Goal: Check status: Check status

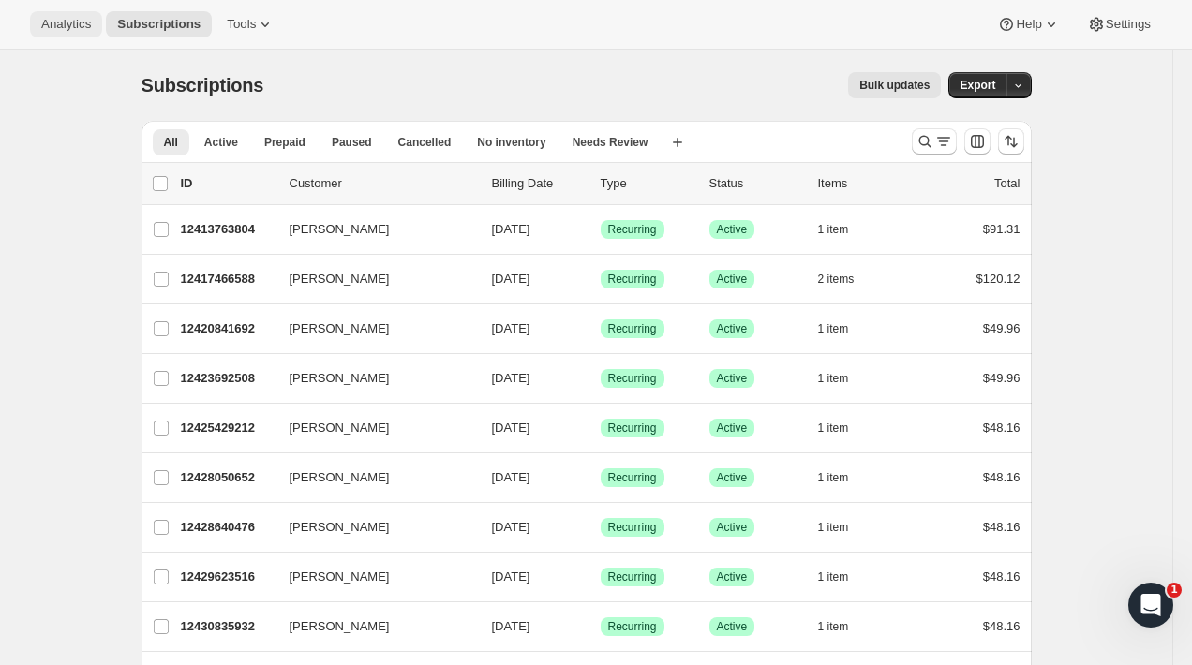
click at [71, 23] on span "Analytics" at bounding box center [66, 24] width 50 height 15
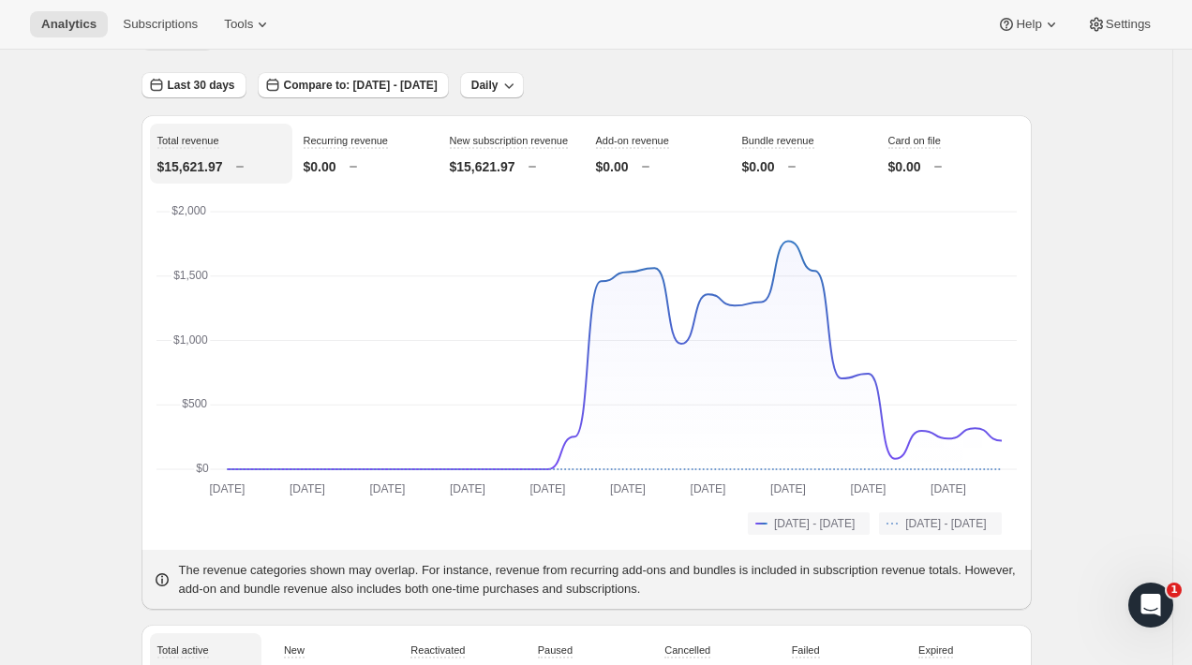
scroll to position [106, 0]
click at [438, 88] on span "Compare to: [DATE] - [DATE]" at bounding box center [361, 84] width 154 height 15
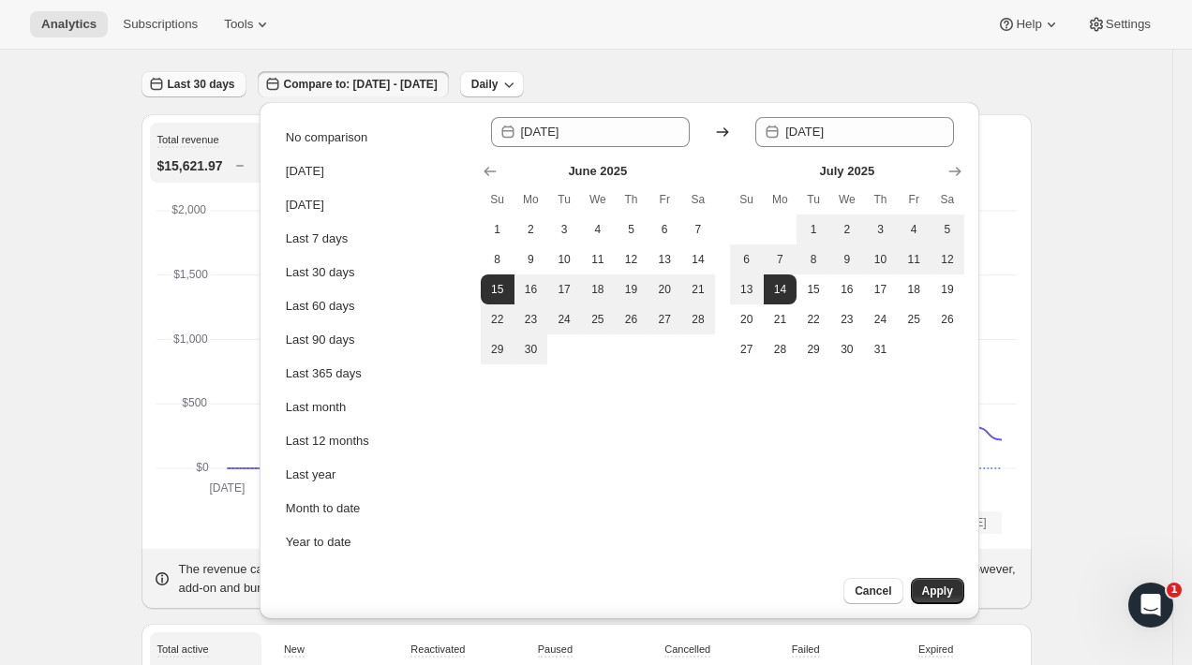
click at [222, 78] on span "Last 30 days" at bounding box center [201, 84] width 67 height 15
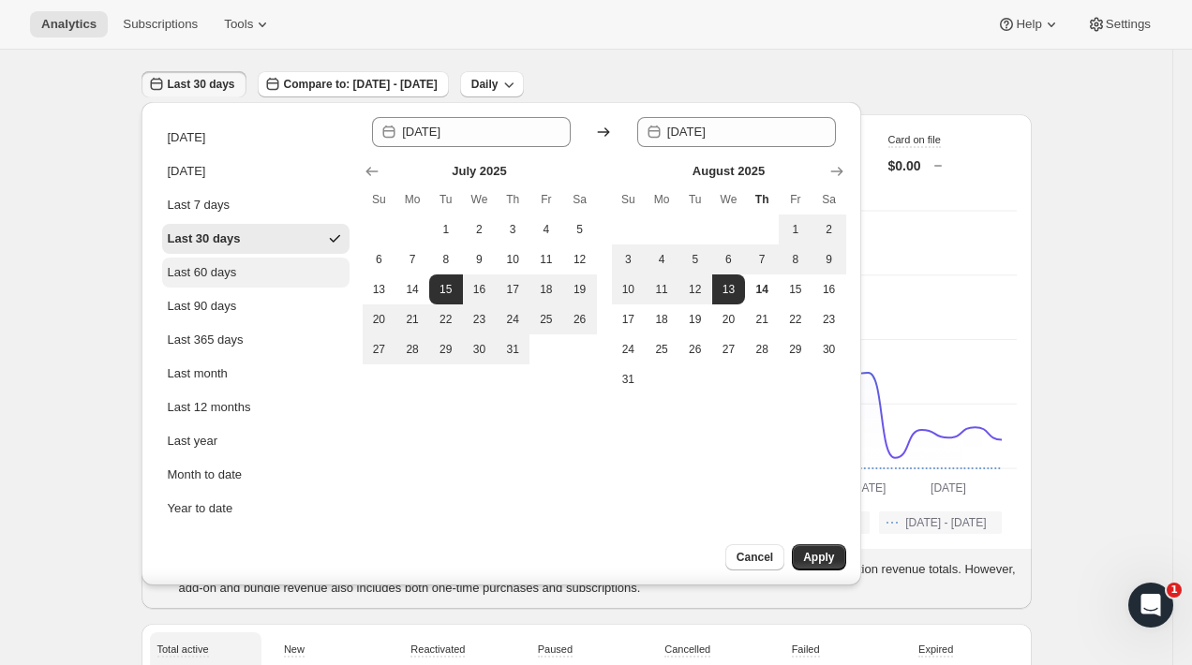
click at [249, 275] on button "Last 60 days" at bounding box center [255, 273] width 187 height 30
type input "[DATE]"
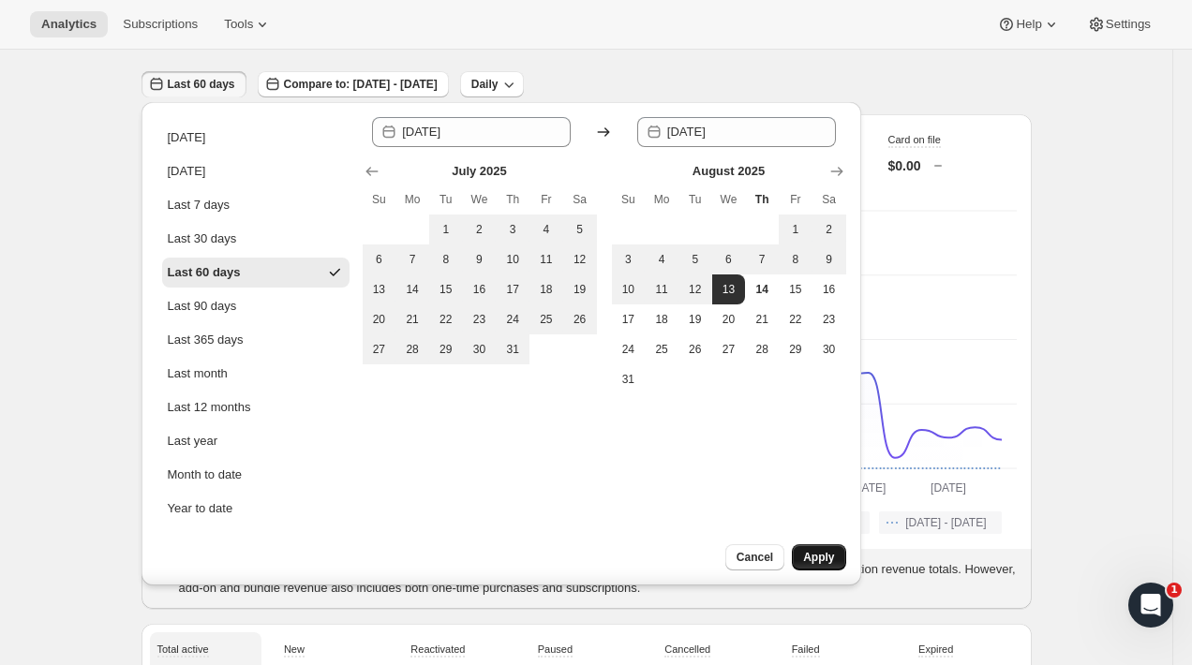
click at [836, 560] on button "Apply" at bounding box center [818, 557] width 53 height 26
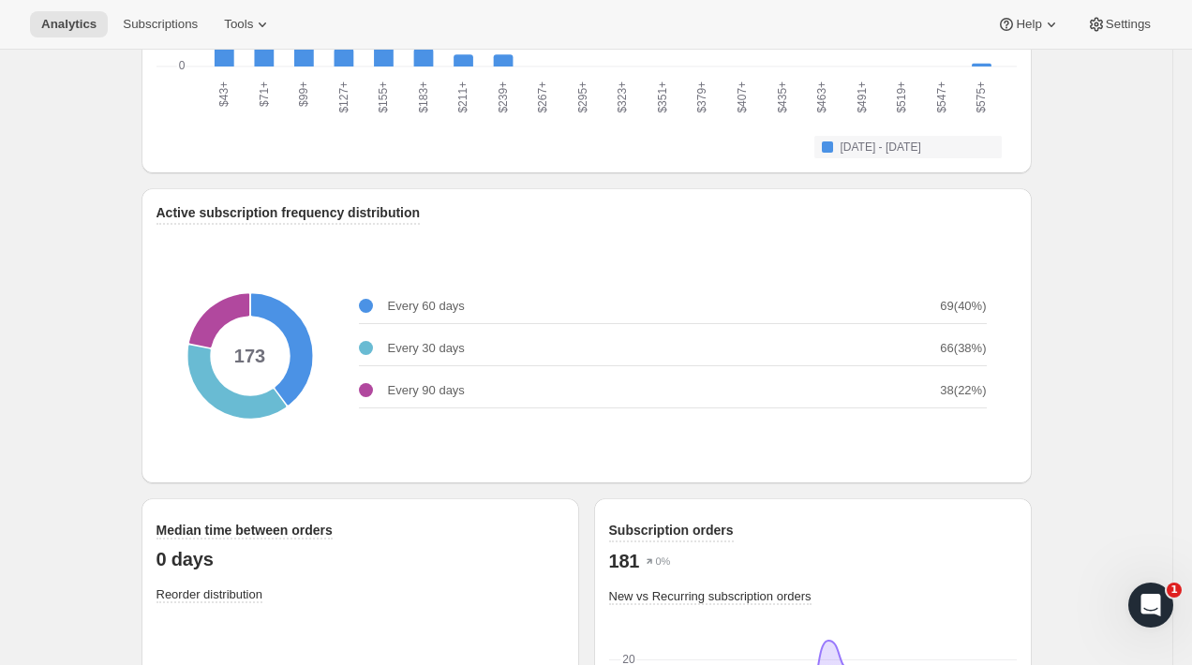
scroll to position [2304, 0]
